Goal: Task Accomplishment & Management: Use online tool/utility

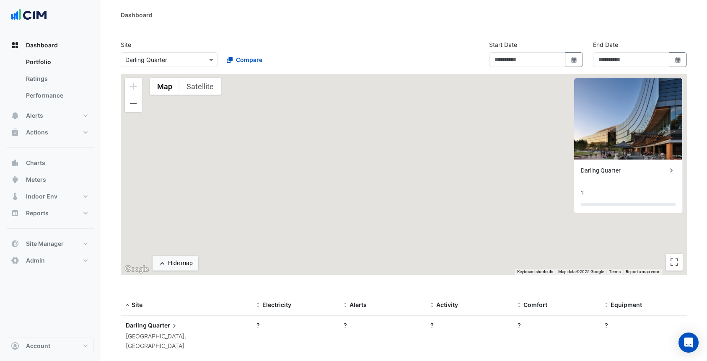
type input "**********"
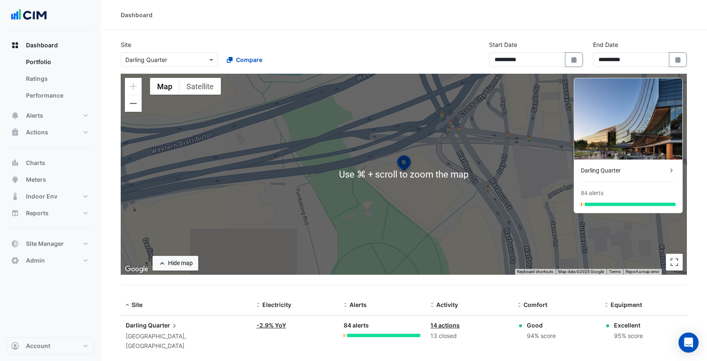
scroll to position [8, 0]
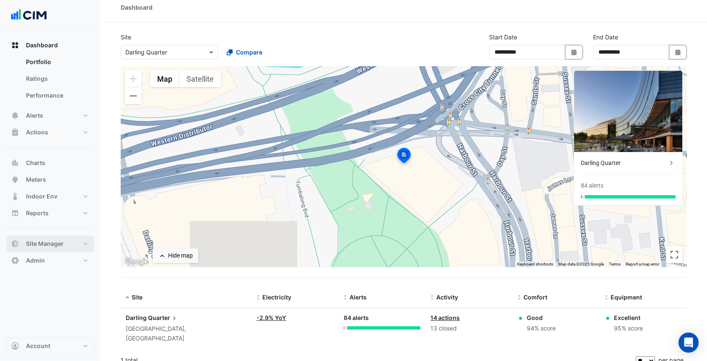
click at [59, 246] on span "Site Manager" at bounding box center [45, 244] width 38 height 8
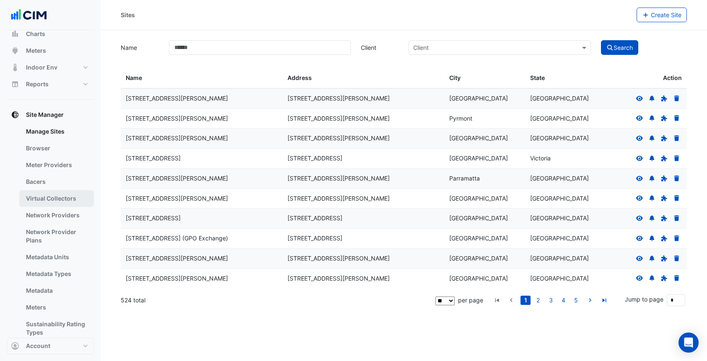
scroll to position [93, 0]
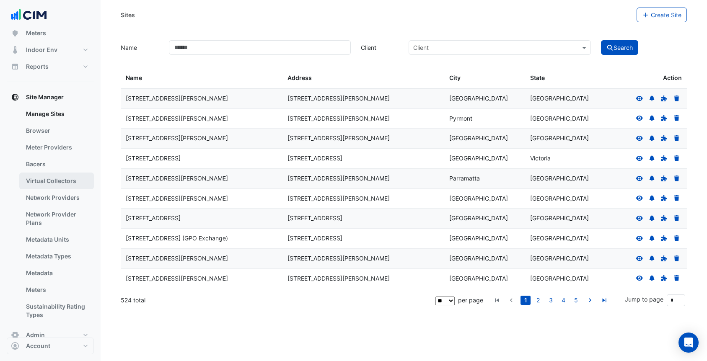
click at [64, 186] on link "Virtual Collectors" at bounding box center [56, 181] width 75 height 17
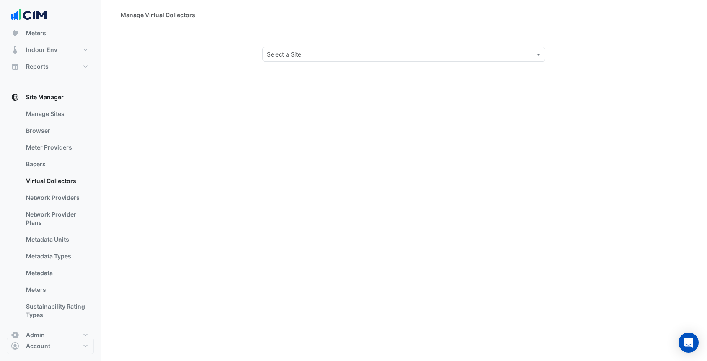
click at [285, 56] on input "text" at bounding box center [395, 54] width 257 height 9
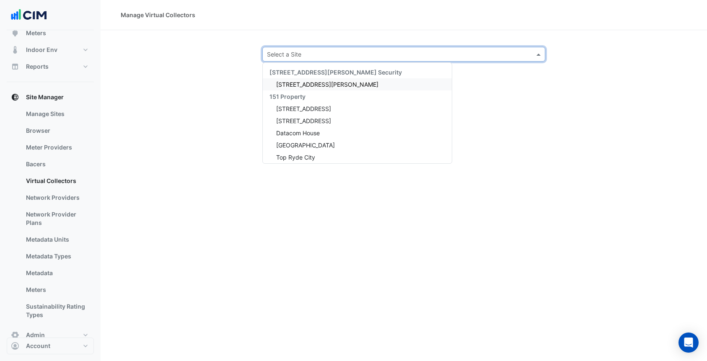
click at [290, 83] on span "[STREET_ADDRESS][PERSON_NAME]" at bounding box center [327, 84] width 102 height 7
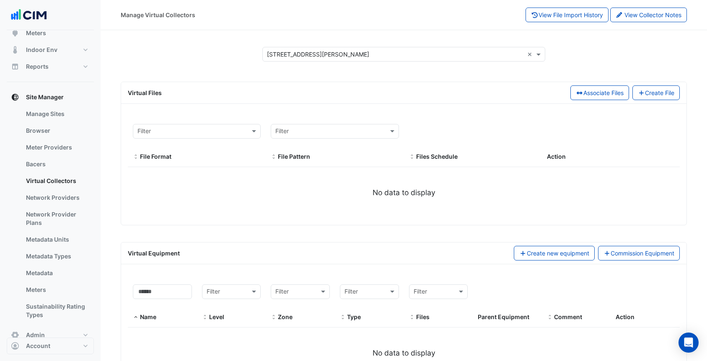
click at [276, 54] on input "text" at bounding box center [395, 54] width 257 height 9
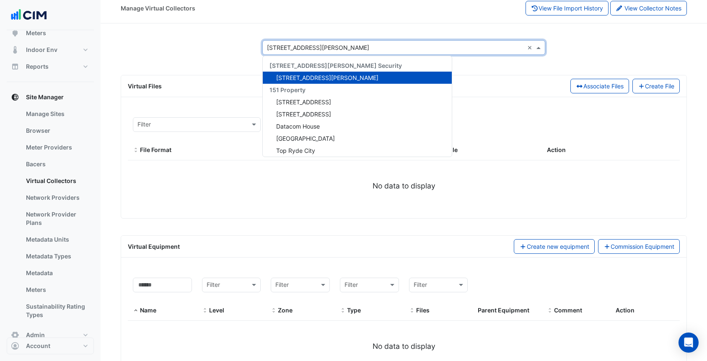
scroll to position [8, 0]
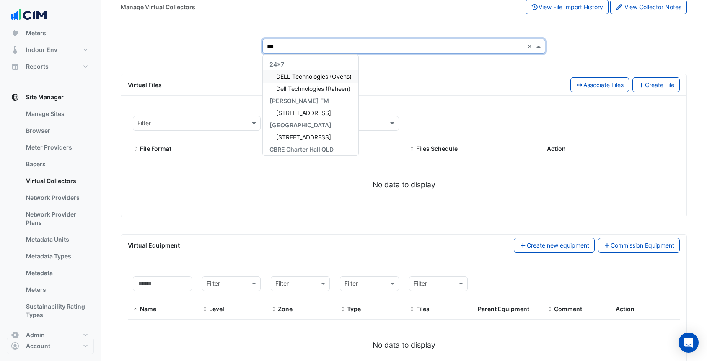
type input "****"
click at [329, 80] on div "DELL Technologies (Ovens)" at bounding box center [310, 76] width 95 height 12
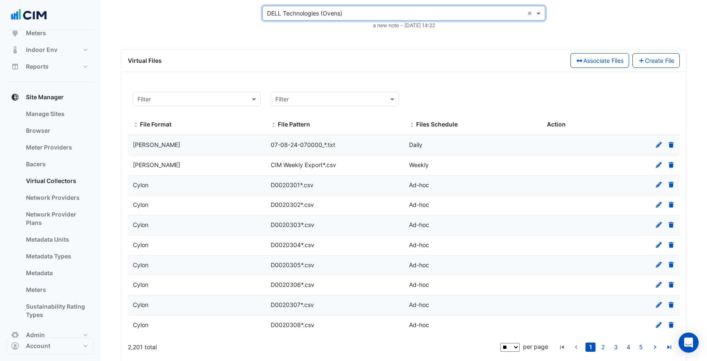
scroll to position [46, 0]
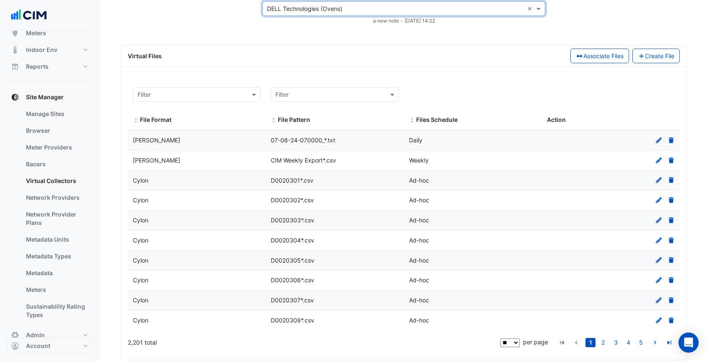
click at [208, 145] on div "[PERSON_NAME]" at bounding box center [197, 141] width 138 height 10
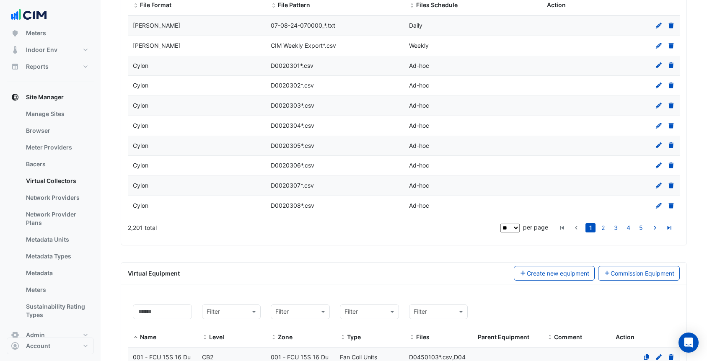
scroll to position [152, 0]
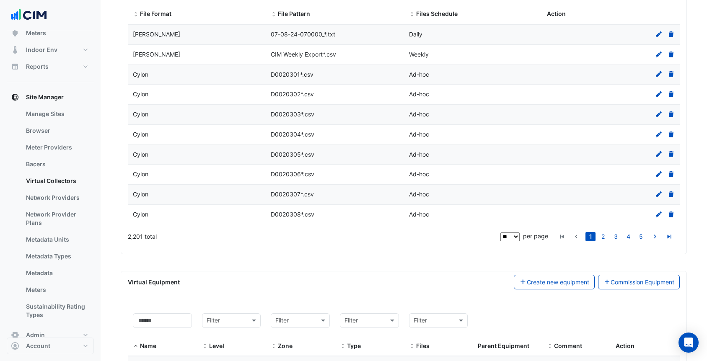
click at [186, 172] on div "Cylon" at bounding box center [197, 175] width 138 height 10
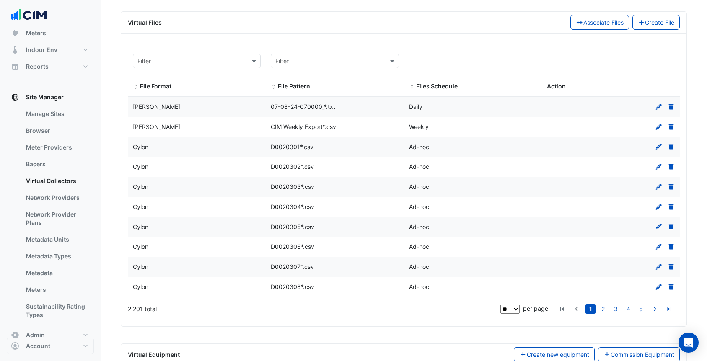
scroll to position [87, 0]
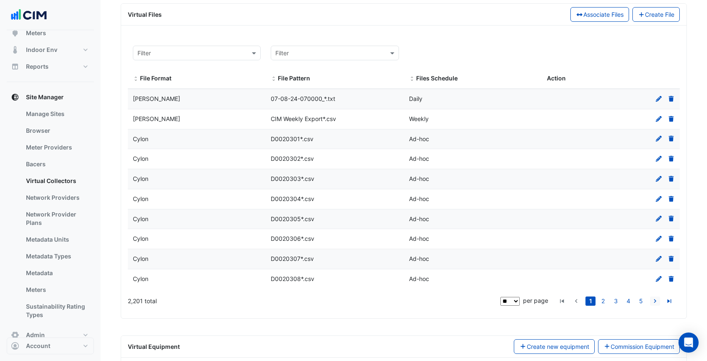
click at [655, 302] on icon "go to next page" at bounding box center [655, 302] width 10 height 9
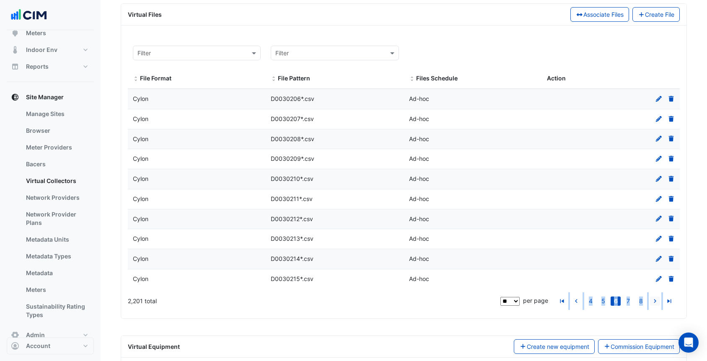
click at [655, 302] on icon "go to next page" at bounding box center [655, 302] width 10 height 9
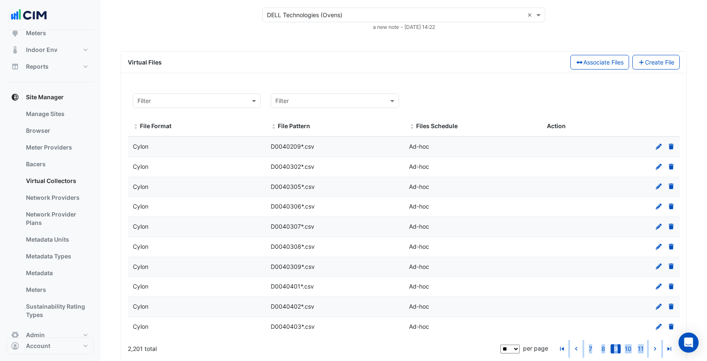
scroll to position [34, 0]
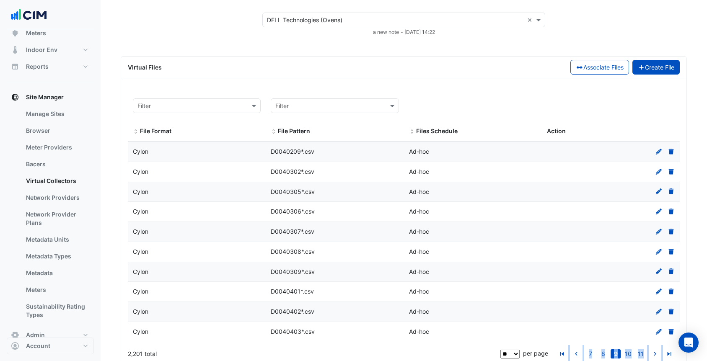
click at [657, 67] on button "Create File" at bounding box center [656, 67] width 48 height 15
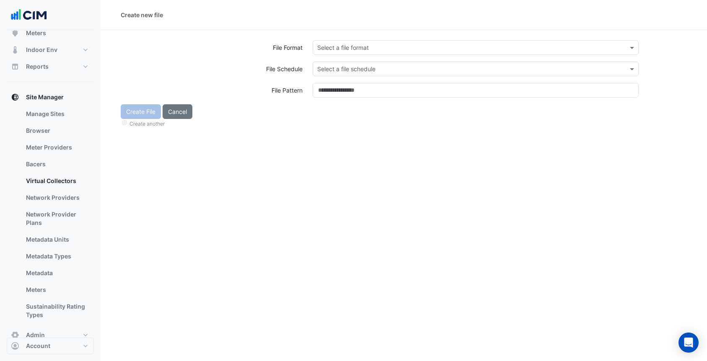
click at [405, 69] on input "text" at bounding box center [467, 69] width 300 height 9
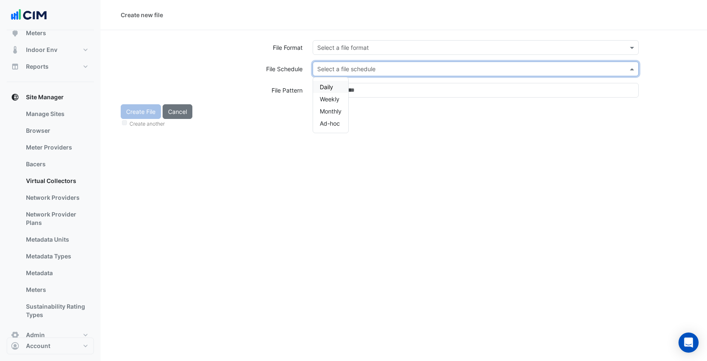
click at [454, 127] on div "Create another" at bounding box center [404, 123] width 566 height 9
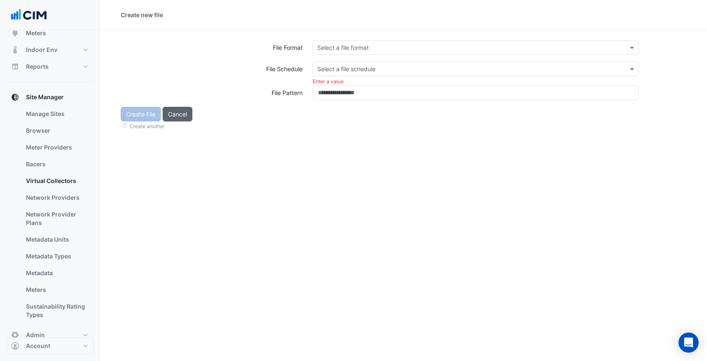
click at [186, 117] on button "Cancel" at bounding box center [177, 114] width 30 height 15
